Goal: Task Accomplishment & Management: Manage account settings

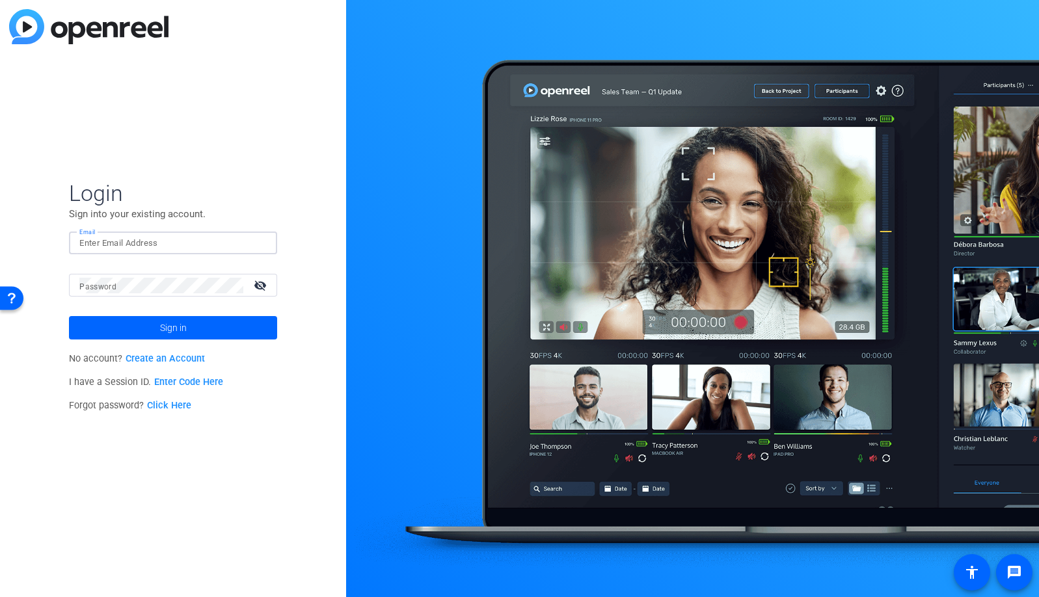
click at [173, 242] on input "Email" at bounding box center [172, 243] width 187 height 16
click at [256, 241] on img at bounding box center [255, 243] width 9 height 16
type input "studiosupport+3@openreel.com"
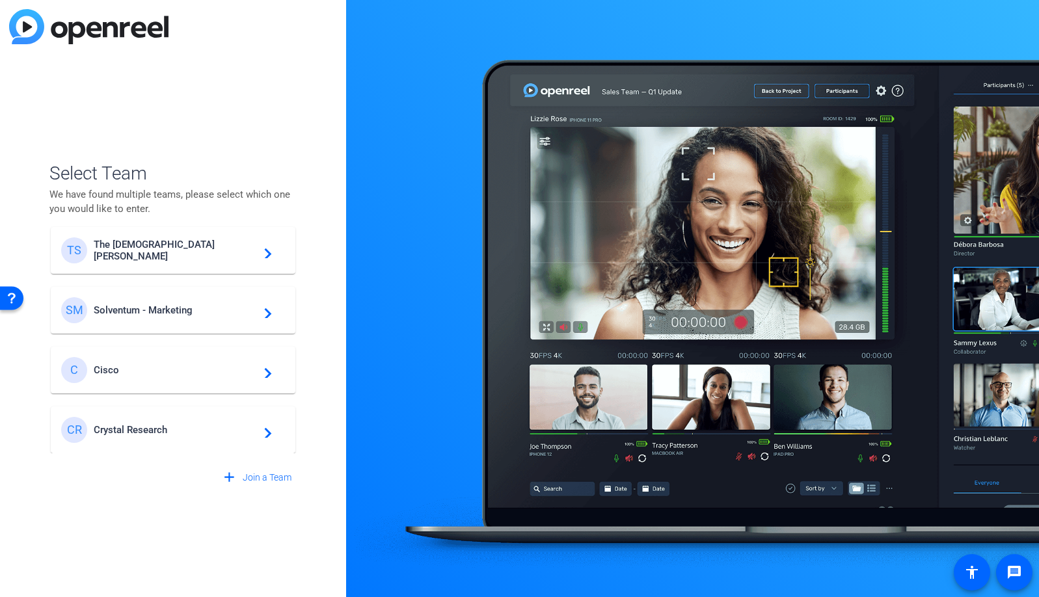
scroll to position [493, 0]
click at [146, 430] on span "Burwood Group" at bounding box center [175, 429] width 163 height 12
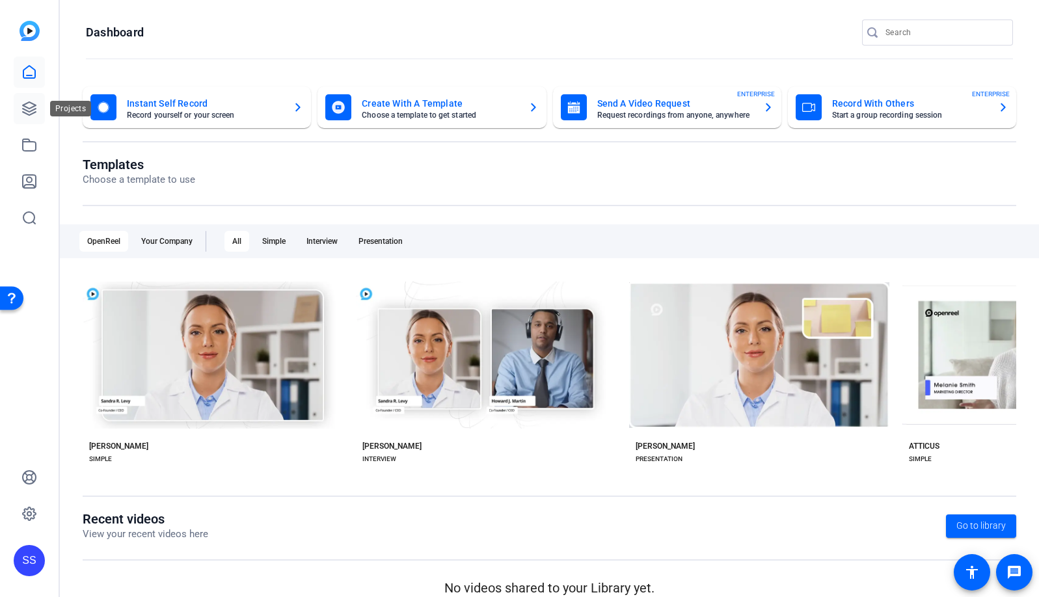
click at [29, 114] on icon at bounding box center [29, 108] width 13 height 13
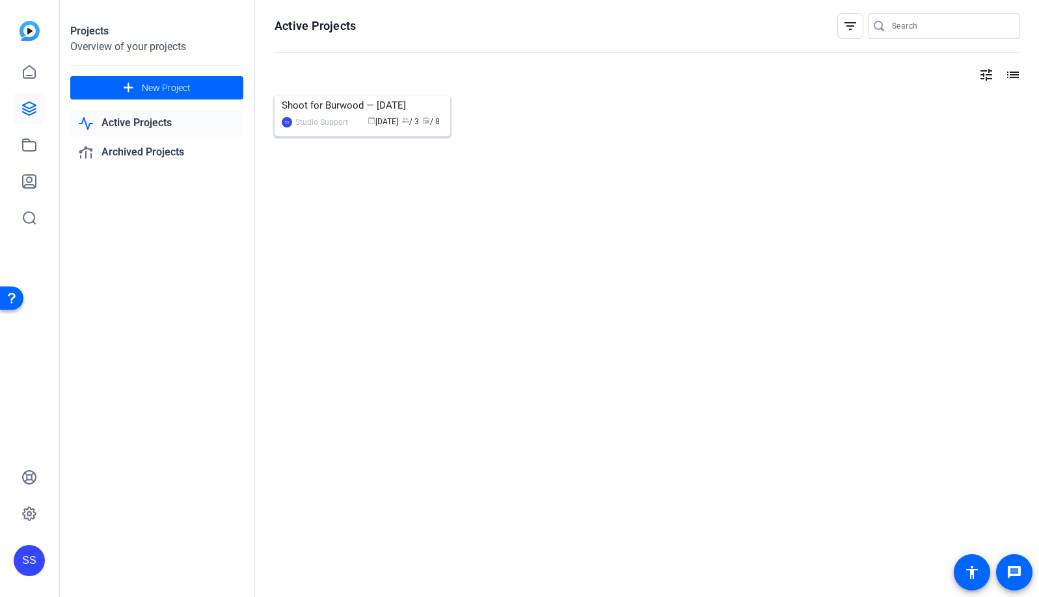
click at [394, 96] on img at bounding box center [363, 96] width 176 height 0
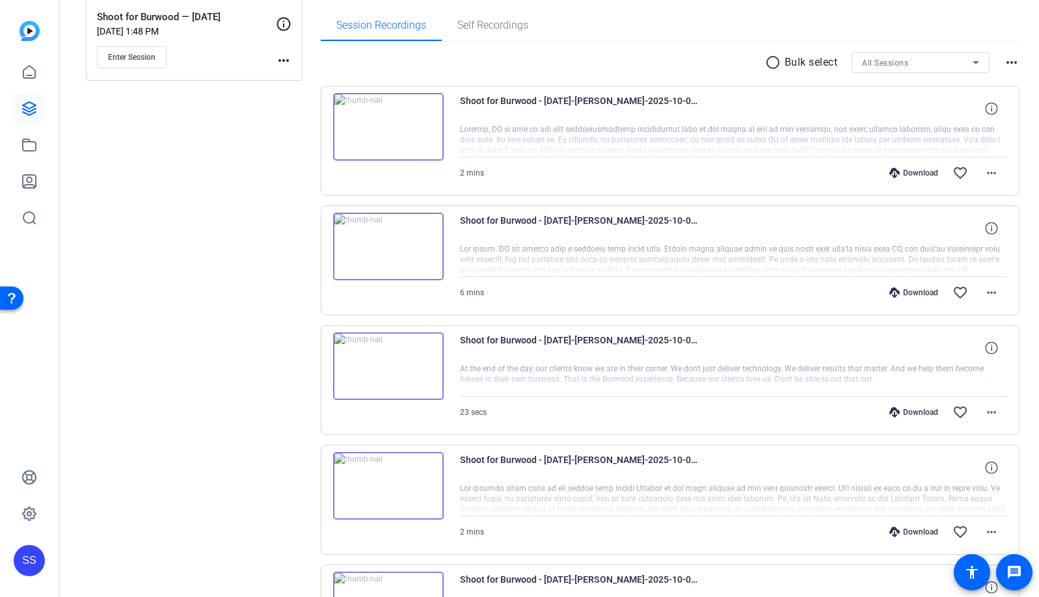
scroll to position [5, 0]
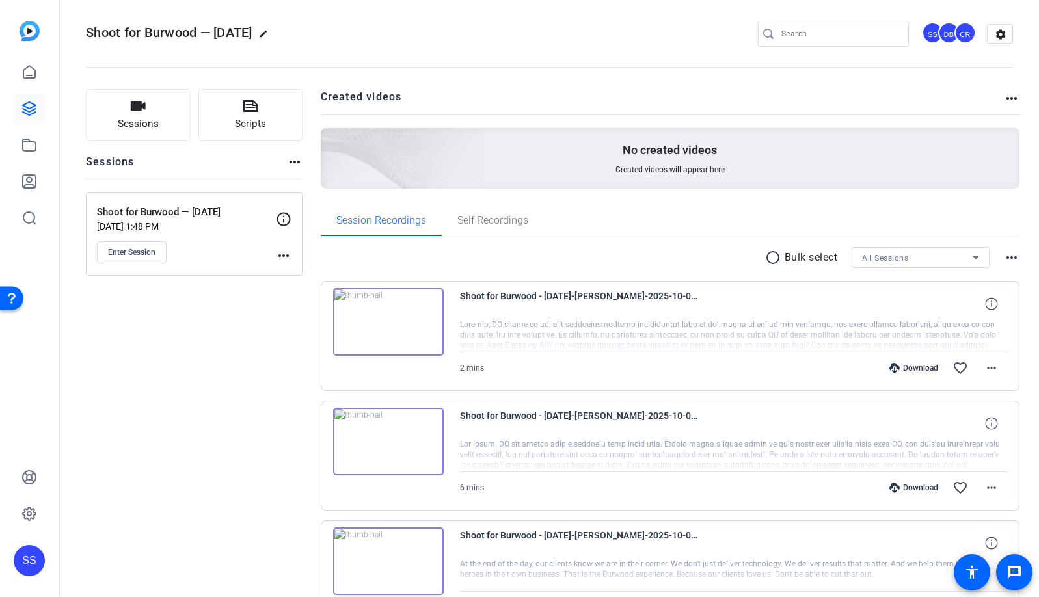
click at [38, 552] on div "SS" at bounding box center [29, 560] width 31 height 31
click at [152, 551] on mat-icon "logout" at bounding box center [150, 550] width 16 height 16
